Goal: Task Accomplishment & Management: Manage account settings

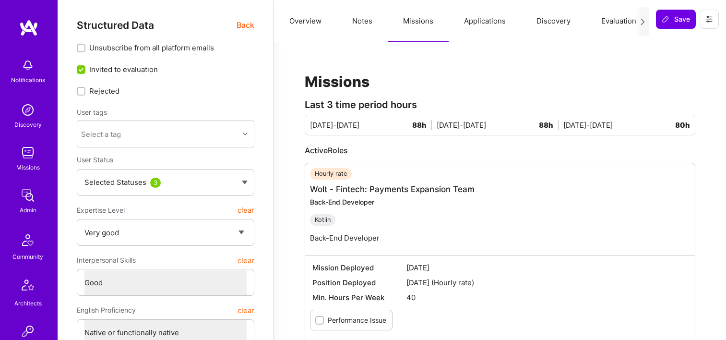
select select "5"
select select "4"
select select "7"
select select "DE"
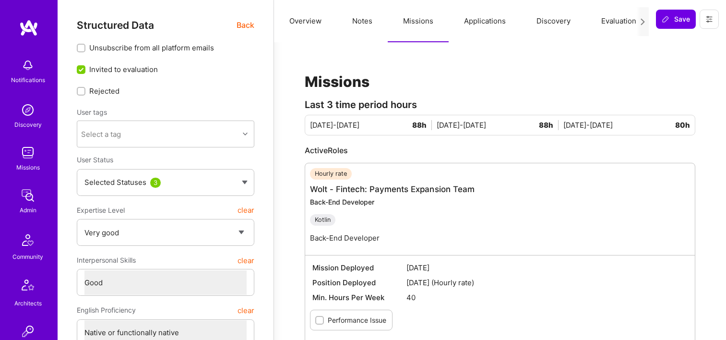
select select "Right Now"
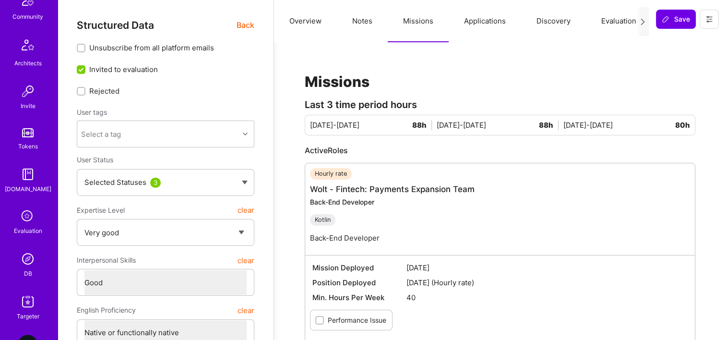
click at [35, 260] on link "DB" at bounding box center [27, 263] width 59 height 29
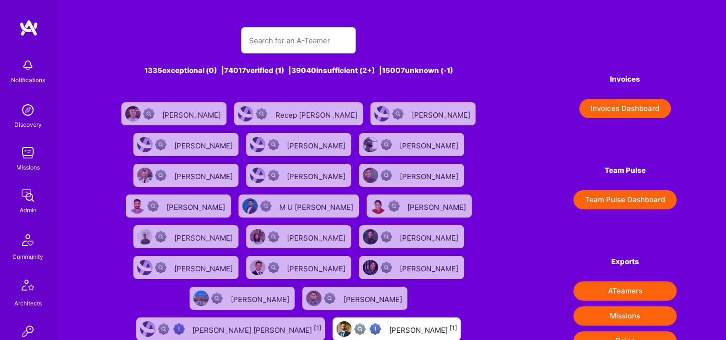
click at [310, 40] on input "text" at bounding box center [298, 40] width 100 height 24
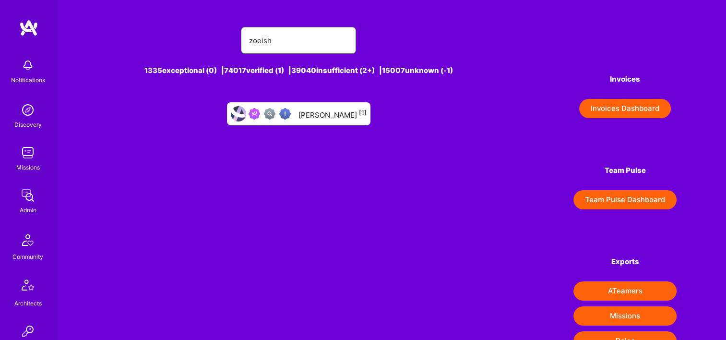
type input "zoeish"
click at [334, 114] on div "[PERSON_NAME] [1]" at bounding box center [332, 113] width 68 height 12
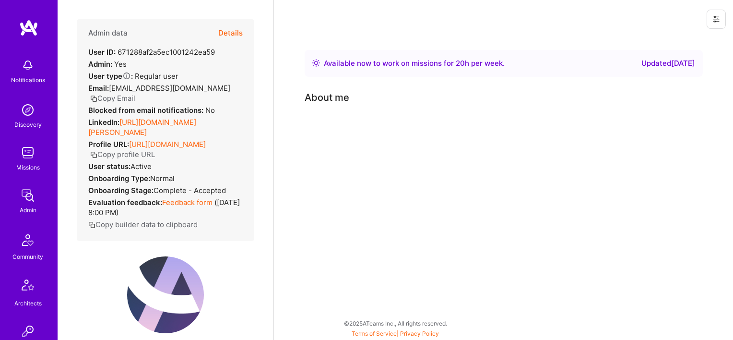
click at [218, 29] on button "Details" at bounding box center [230, 33] width 24 height 28
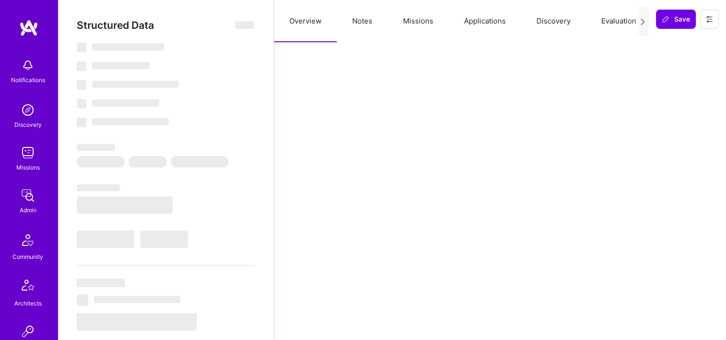
type textarea "x"
select select "Right Now"
select select "Verified"
select select "US"
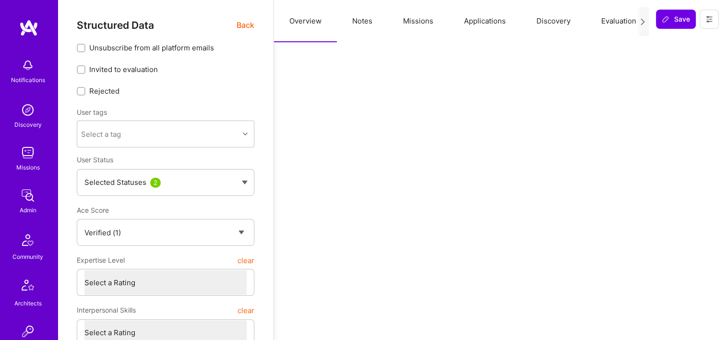
click at [428, 20] on button "Missions" at bounding box center [418, 21] width 61 height 42
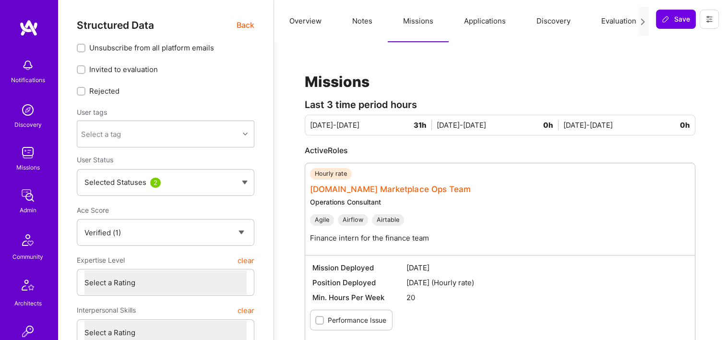
click at [367, 187] on link "[DOMAIN_NAME] Marketplace Ops Team" at bounding box center [390, 189] width 161 height 10
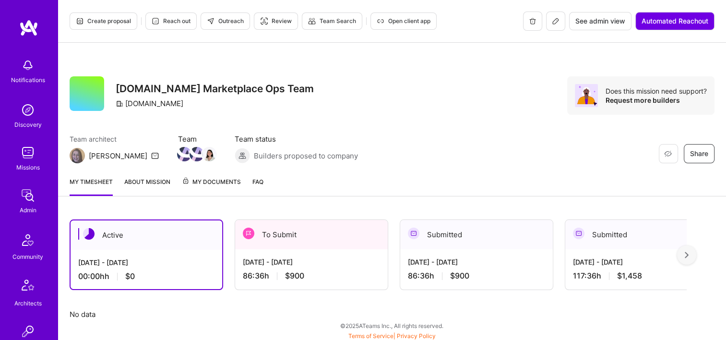
click at [604, 25] on span "See admin view" at bounding box center [600, 21] width 50 height 10
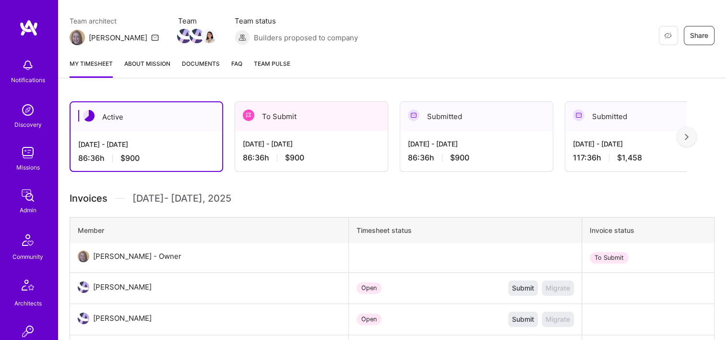
scroll to position [96, 0]
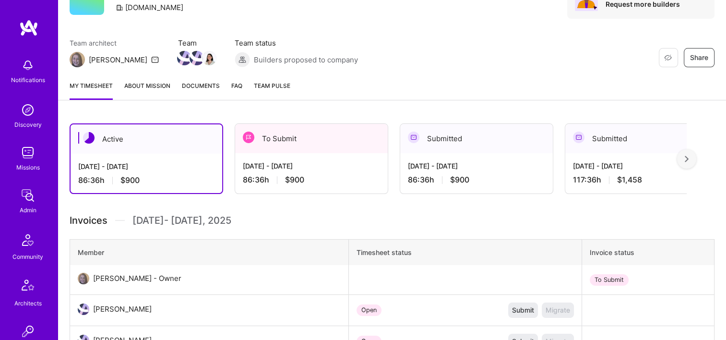
click at [153, 85] on link "About Mission" at bounding box center [147, 90] width 46 height 19
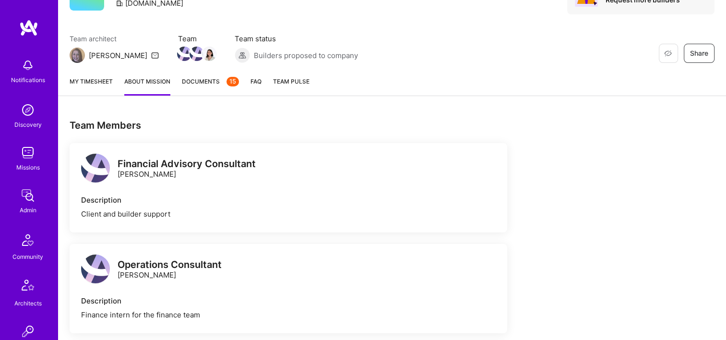
scroll to position [96, 0]
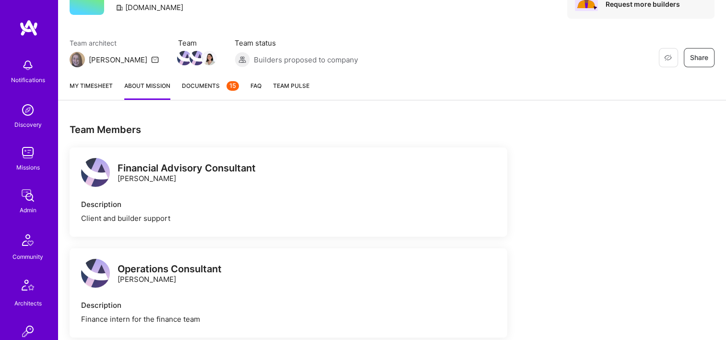
click at [119, 89] on div "My timesheet About Mission Documents 15 FAQ Team Pulse" at bounding box center [392, 86] width 668 height 27
click at [105, 88] on link "My timesheet" at bounding box center [91, 90] width 43 height 19
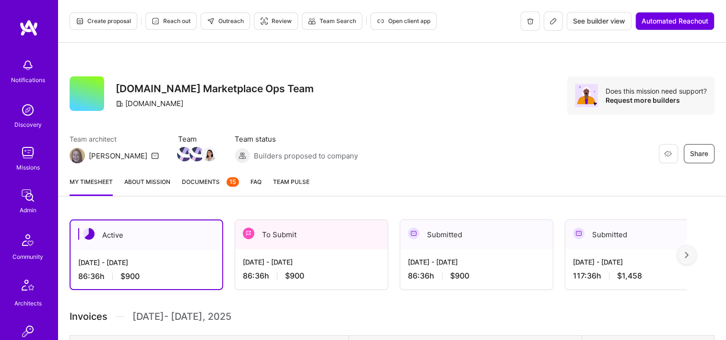
click at [447, 243] on div "Submitted" at bounding box center [476, 234] width 153 height 29
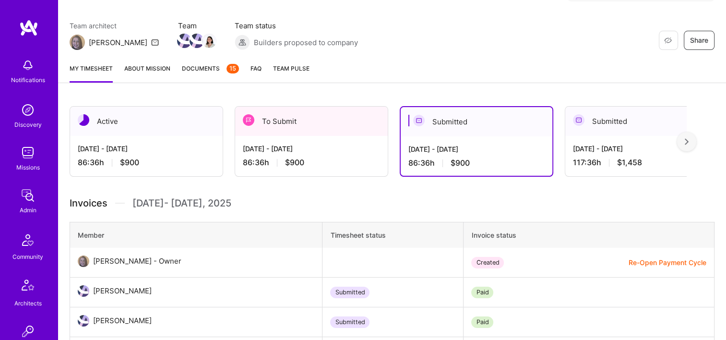
scroll to position [240, 0]
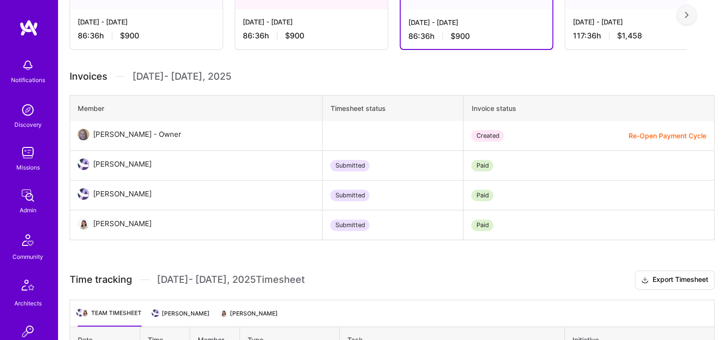
click at [649, 137] on button "Re-Open Payment Cycle" at bounding box center [667, 135] width 78 height 10
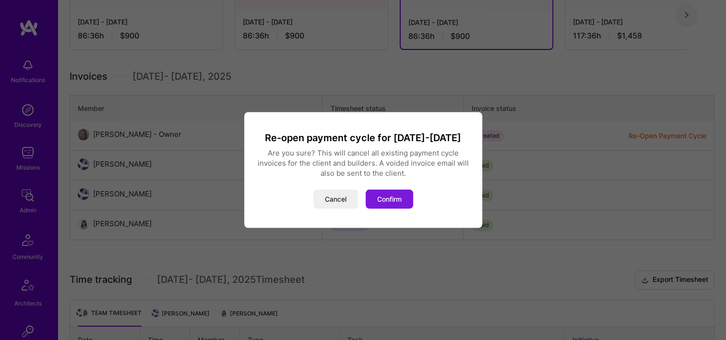
click at [390, 203] on button "Confirm" at bounding box center [389, 198] width 47 height 19
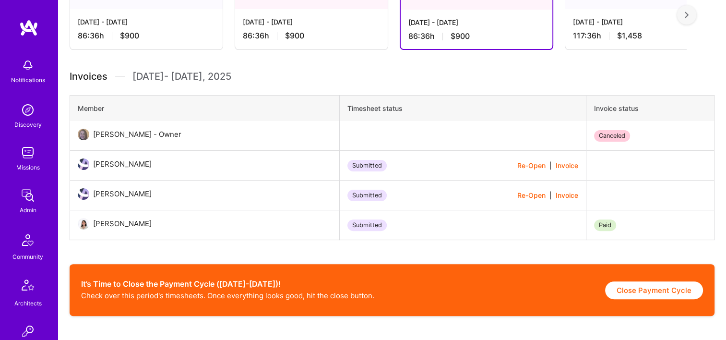
click at [523, 192] on button "Re-Open" at bounding box center [531, 195] width 28 height 10
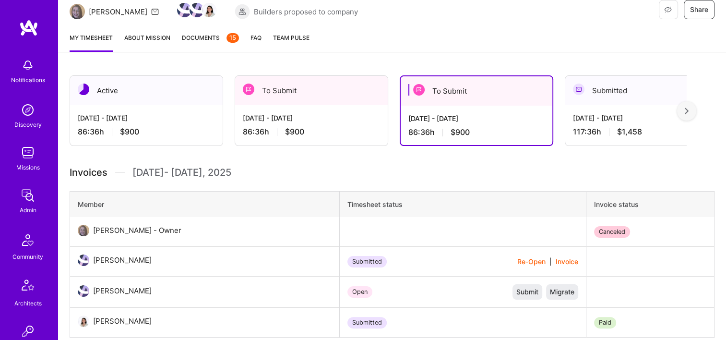
click at [327, 136] on div "86:36 h $900" at bounding box center [311, 132] width 137 height 10
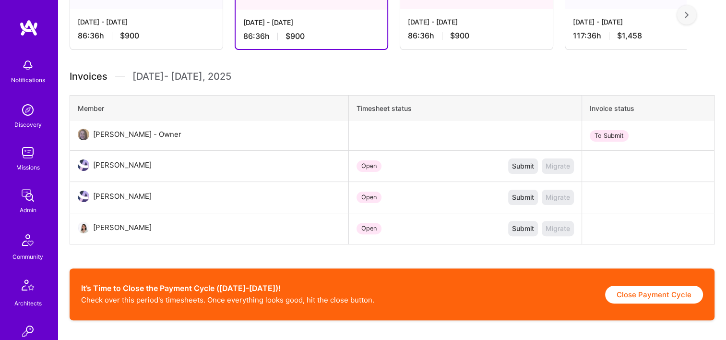
scroll to position [144, 0]
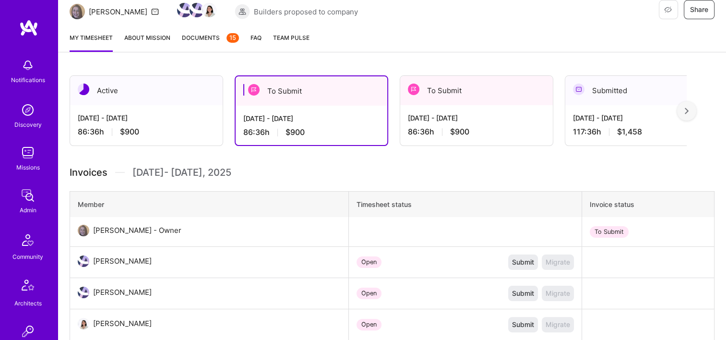
click at [417, 160] on div "Active [DATE] - [DATE] 86:36 h $900 To Submit [DATE] - [DATE] 86:36 h $900 To S…" at bounding box center [392, 333] width 668 height 538
click at [503, 121] on div "[DATE] - [DATE]" at bounding box center [476, 118] width 137 height 10
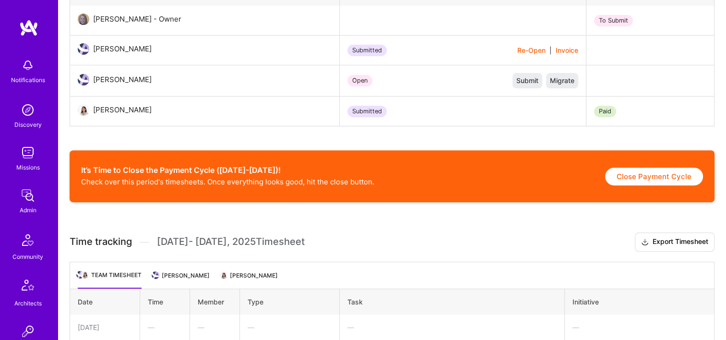
scroll to position [288, 0]
